Goal: Transaction & Acquisition: Purchase product/service

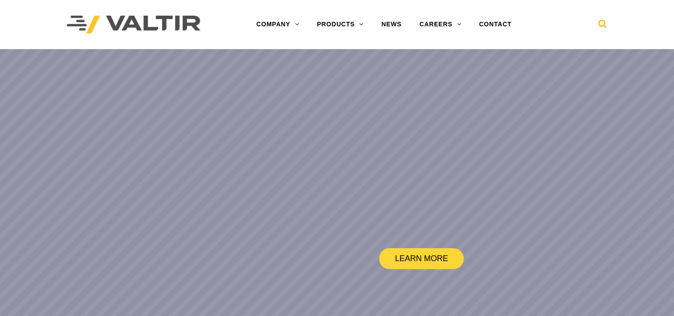
click at [603, 25] on icon at bounding box center [603, 25] width 9 height 13
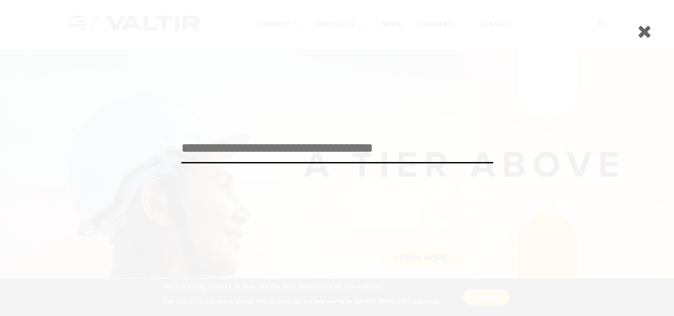
click at [649, 32] on icon at bounding box center [645, 31] width 14 height 18
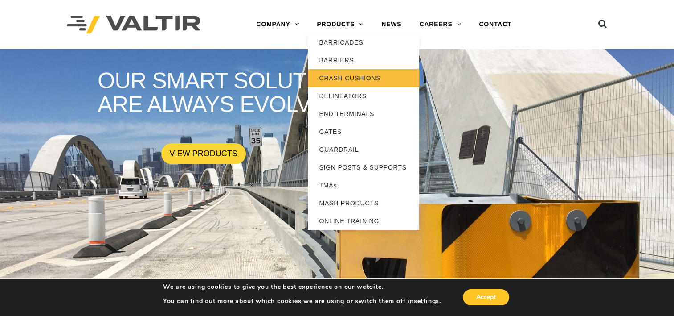
click at [352, 75] on link "CRASH CUSHIONS" at bounding box center [363, 78] width 111 height 18
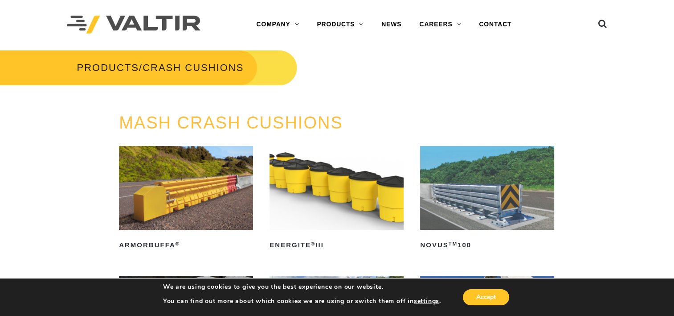
scroll to position [45, 0]
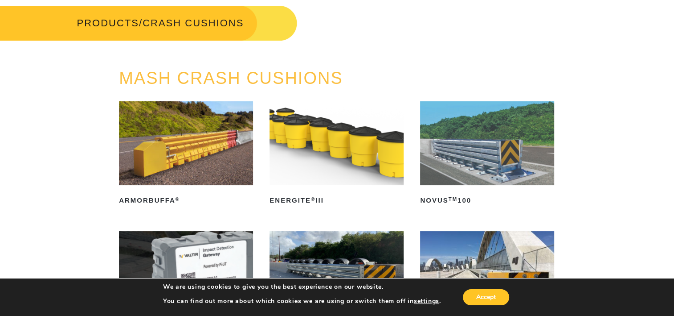
click at [352, 131] on img at bounding box center [337, 143] width 134 height 84
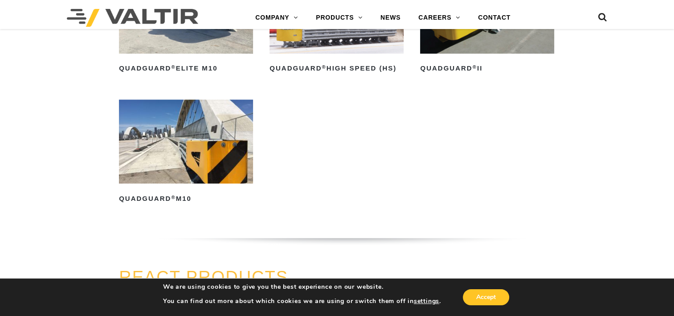
scroll to position [788, 0]
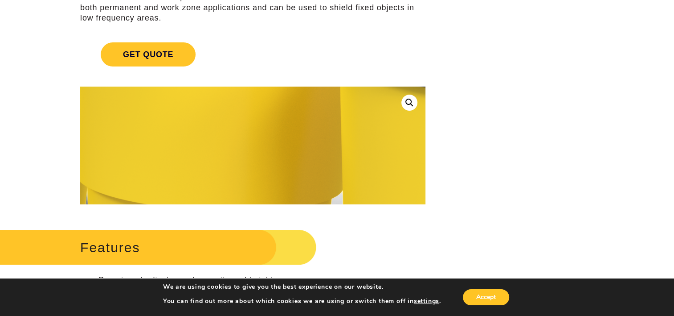
scroll to position [134, 0]
